Goal: Transaction & Acquisition: Purchase product/service

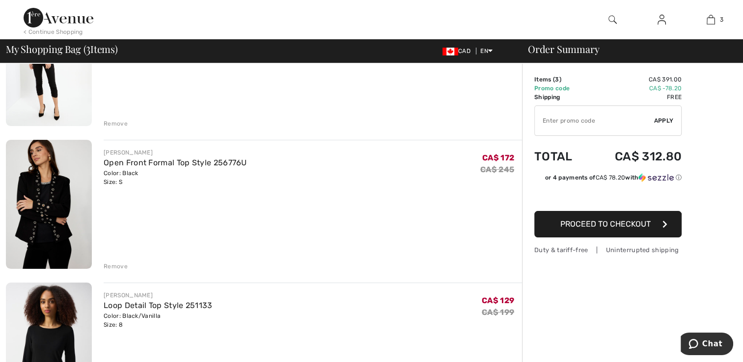
scroll to position [153, 0]
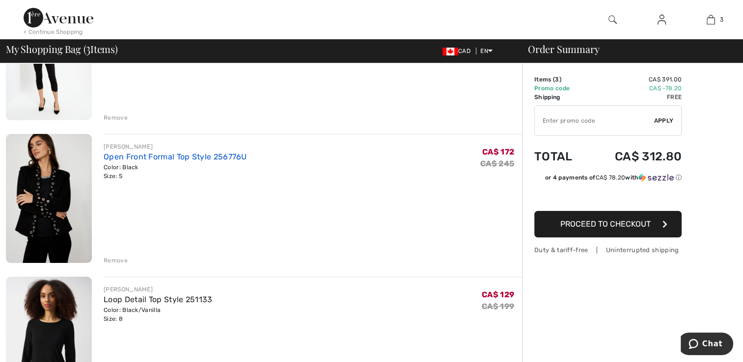
click at [114, 157] on link "Open Front Formal Top Style 256776U" at bounding box center [175, 156] width 143 height 9
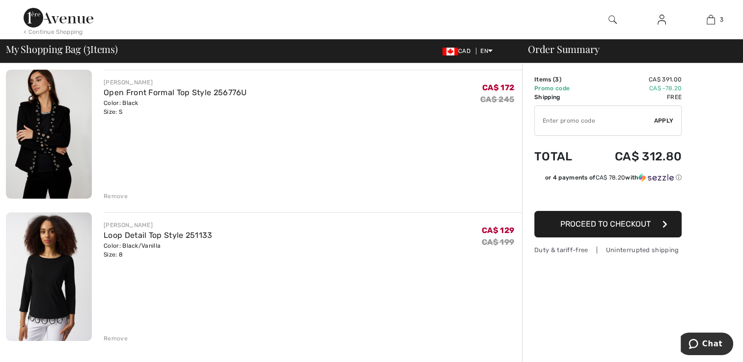
scroll to position [250, 0]
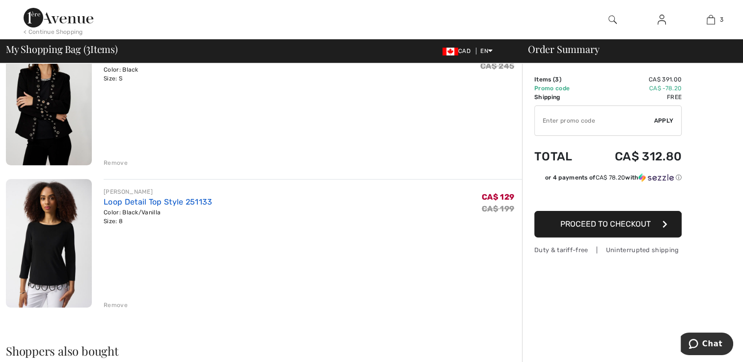
click at [142, 204] on link "Loop Detail Top Style 251133" at bounding box center [158, 201] width 109 height 9
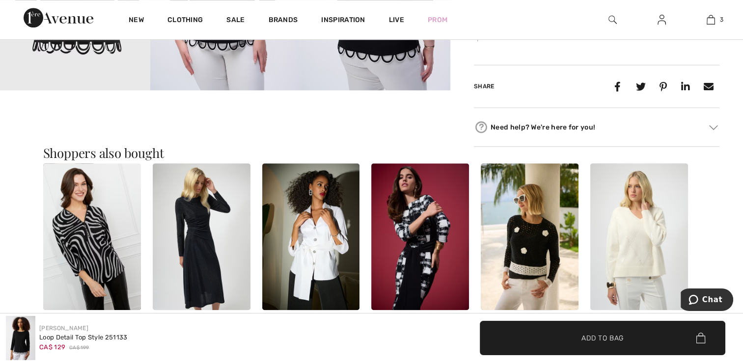
scroll to position [741, 0]
